Goal: Check status

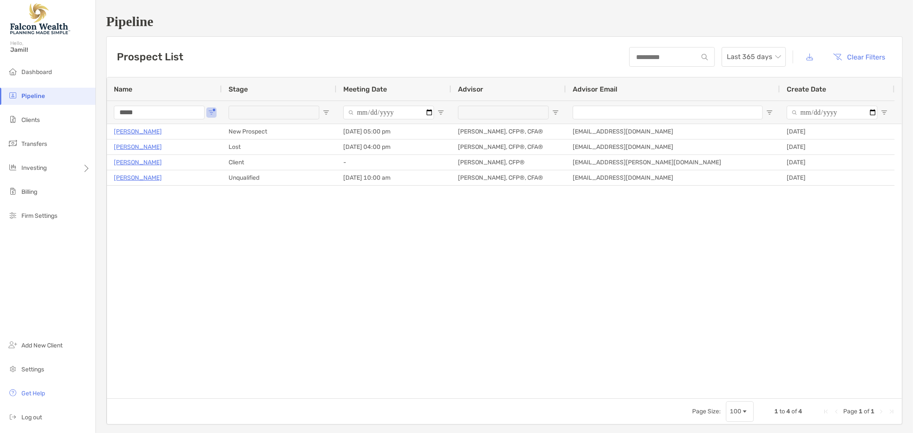
click at [149, 110] on input "*****" at bounding box center [159, 113] width 91 height 14
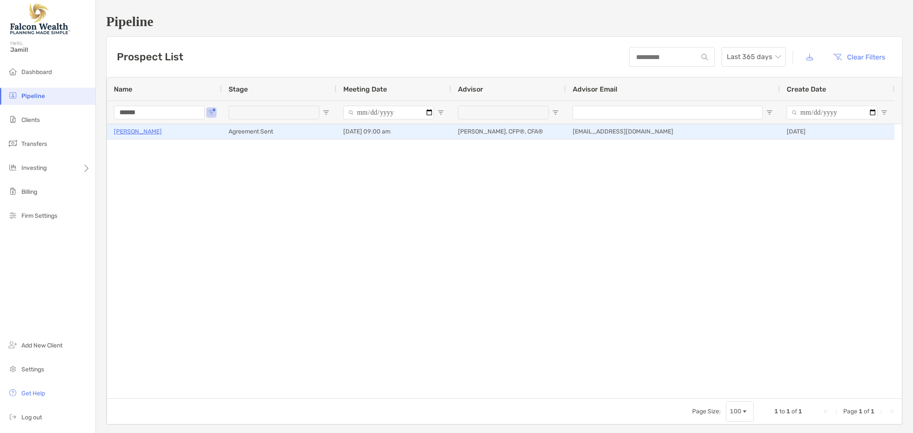
type input "******"
drag, startPoint x: 120, startPoint y: 129, endPoint x: 125, endPoint y: 134, distance: 7.0
click at [120, 129] on p "[PERSON_NAME]" at bounding box center [138, 131] width 48 height 11
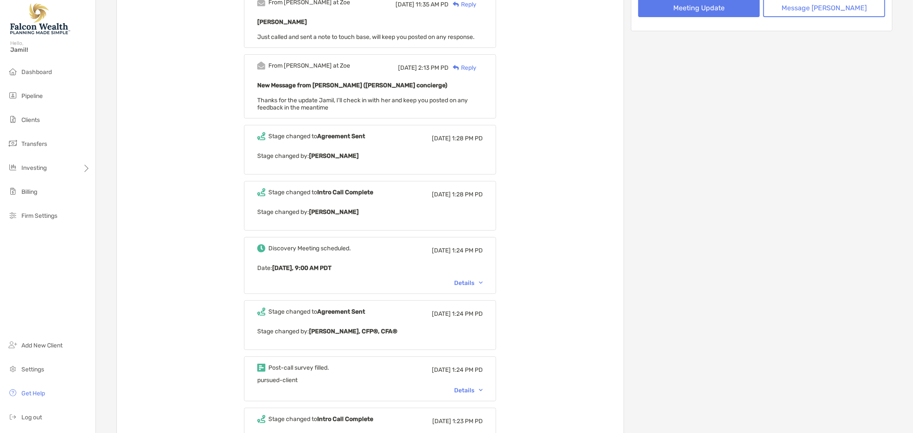
scroll to position [285, 0]
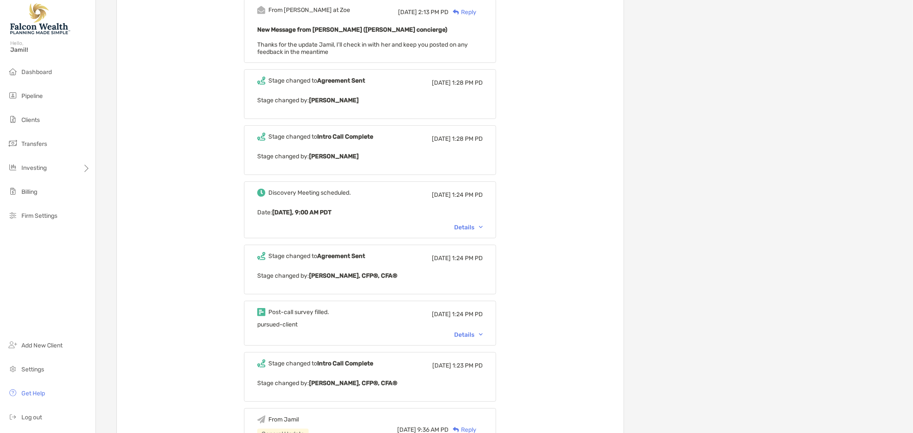
click at [471, 226] on div "Details" at bounding box center [468, 227] width 29 height 7
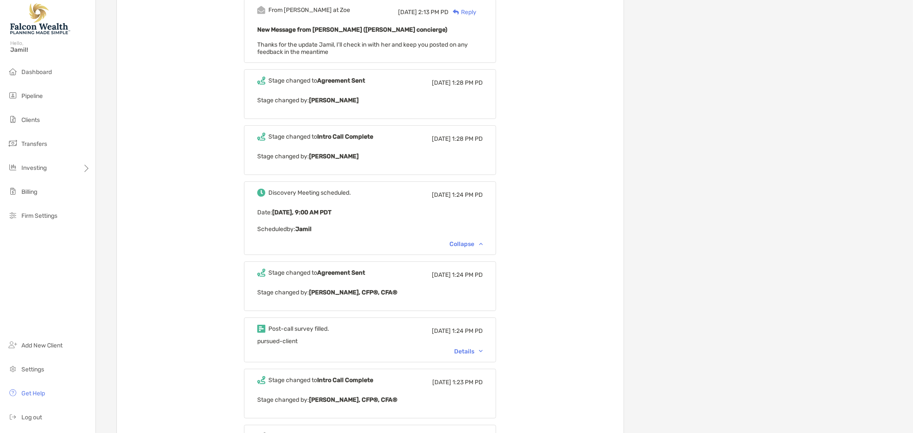
click at [476, 243] on div "Collapse" at bounding box center [465, 244] width 33 height 7
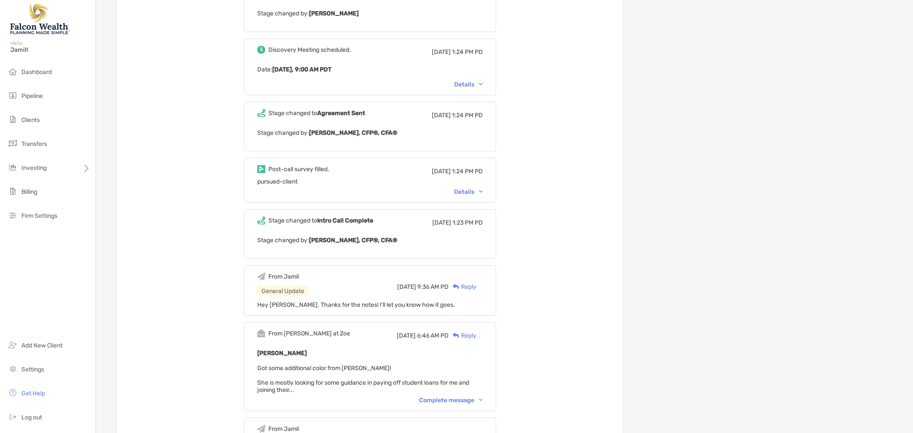
scroll to position [571, 0]
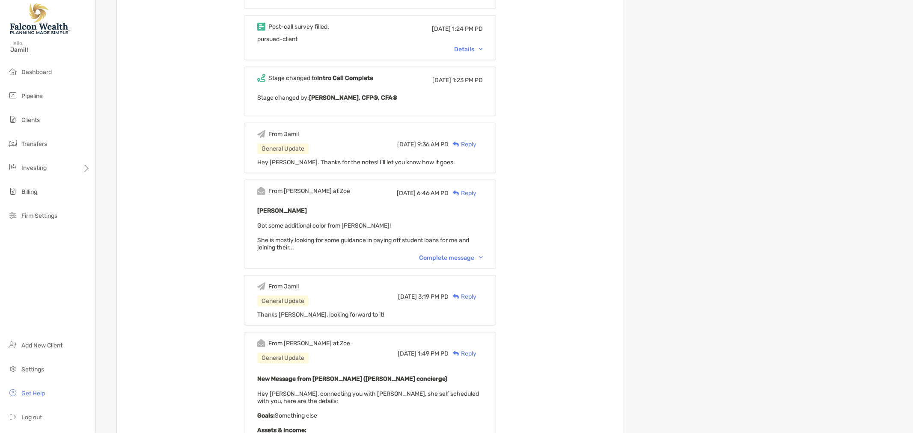
click at [448, 254] on div "Complete message" at bounding box center [451, 257] width 64 height 7
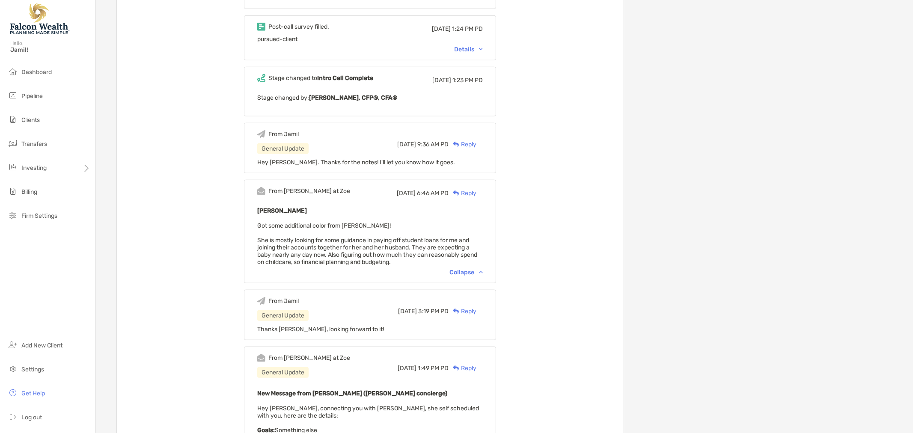
click at [482, 270] on div "Collapse" at bounding box center [465, 272] width 33 height 7
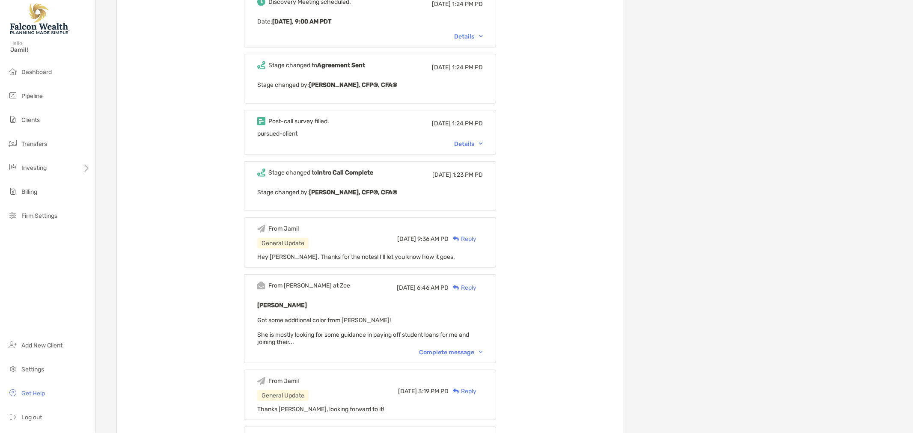
scroll to position [475, 0]
click at [471, 143] on div "Details" at bounding box center [468, 144] width 29 height 7
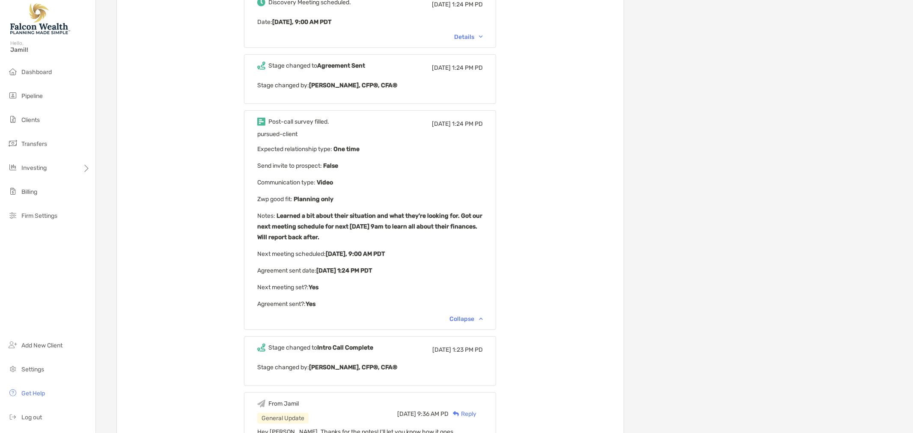
click at [479, 320] on div "Collapse" at bounding box center [465, 318] width 33 height 7
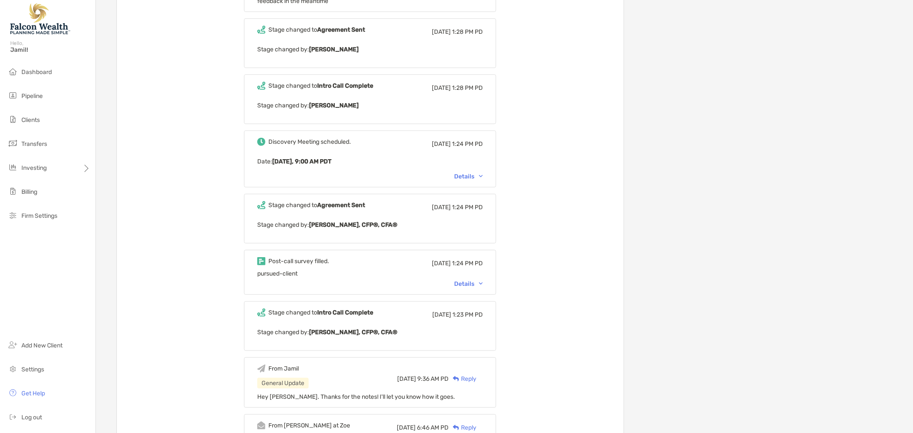
scroll to position [333, 0]
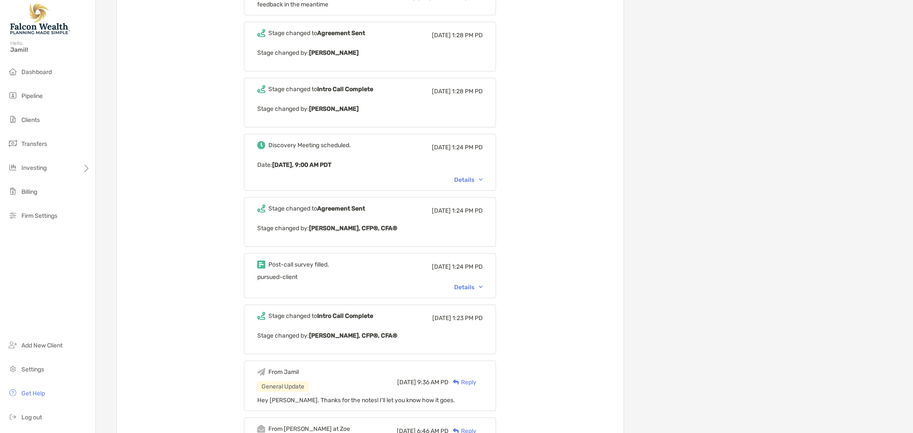
click at [468, 281] on div "Post-call survey filled. Thu, Oct 9 1:24 PM PD pursued-client Details" at bounding box center [370, 275] width 252 height 45
click at [471, 284] on div "Details" at bounding box center [468, 287] width 29 height 7
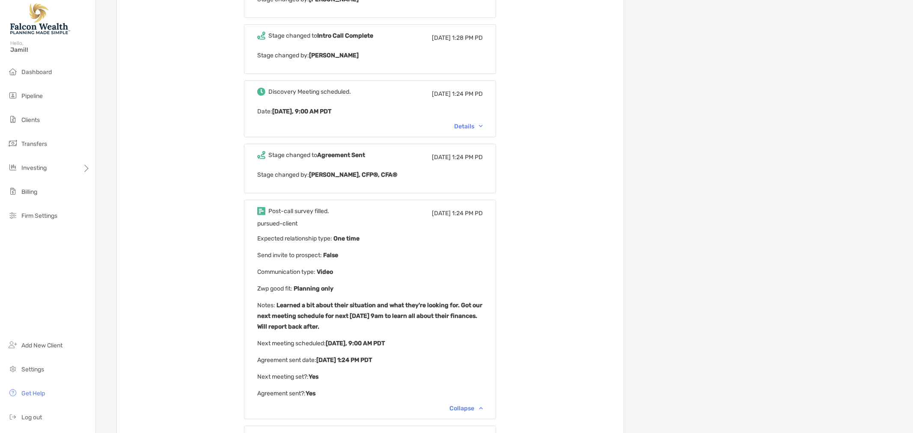
scroll to position [428, 0]
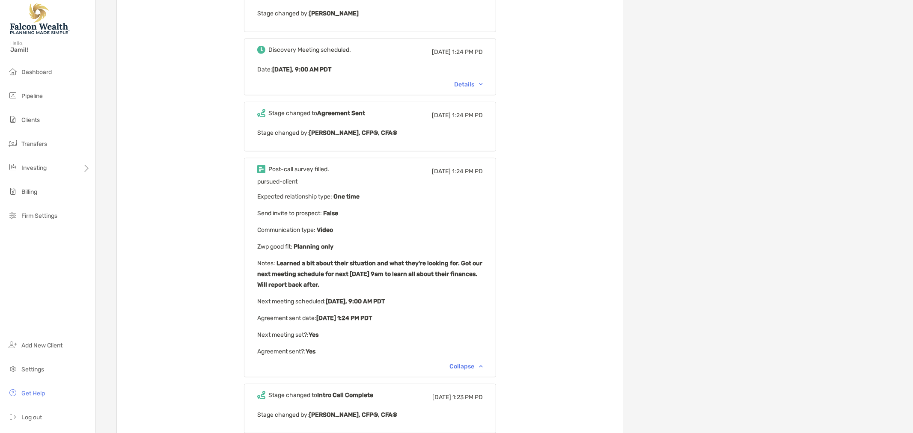
click at [477, 363] on div "Collapse" at bounding box center [465, 366] width 33 height 7
